Goal: Transaction & Acquisition: Purchase product/service

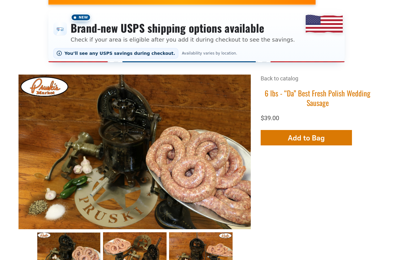
scroll to position [31, 0]
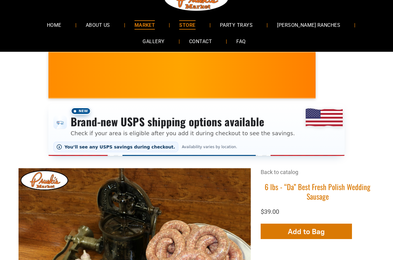
click at [139, 25] on span "MARKET" at bounding box center [144, 24] width 21 height 9
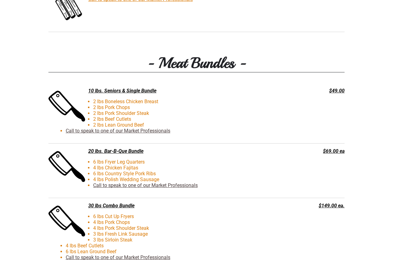
scroll to position [1325, 0]
